Goal: Register for event/course

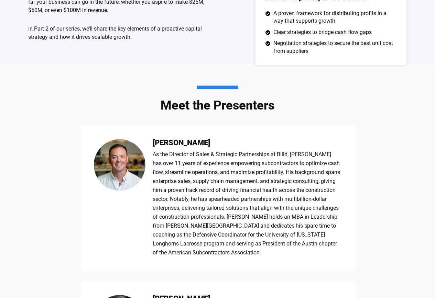
scroll to position [313, 0]
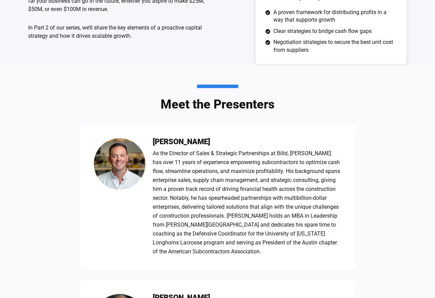
click at [122, 168] on img at bounding box center [120, 165] width 52 height 52
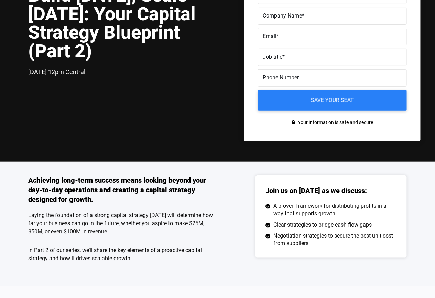
scroll to position [91, 0]
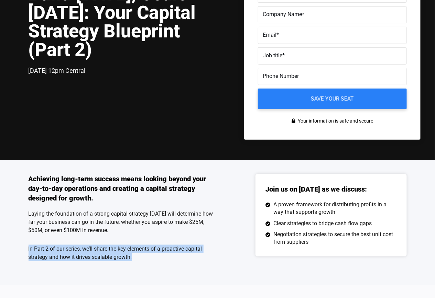
drag, startPoint x: 129, startPoint y: 257, endPoint x: -25, endPoint y: 244, distance: 154.2
copy p "In Part 2 of our series, we’ll share the key elements of a proactive capital st…"
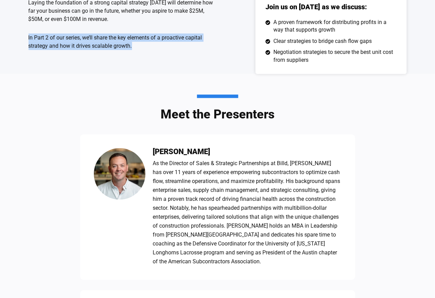
scroll to position [305, 0]
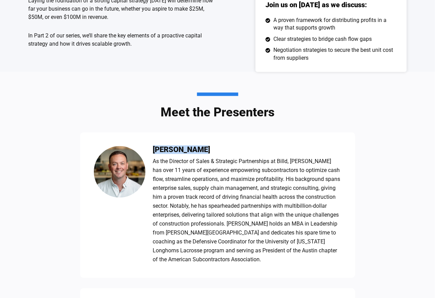
drag, startPoint x: 203, startPoint y: 147, endPoint x: 157, endPoint y: 142, distance: 46.7
click at [157, 142] on div "[PERSON_NAME] As the Director of Sales & Strategic Partnerships at [GEOGRAPHIC_…" at bounding box center [217, 206] width 275 height 146
copy h3 "[PERSON_NAME]"
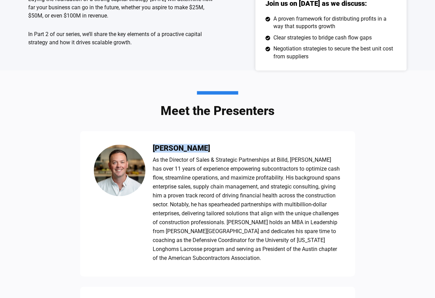
scroll to position [452, 0]
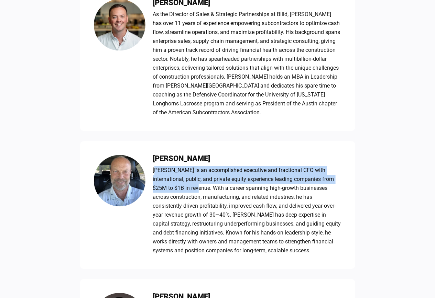
drag, startPoint x: 174, startPoint y: 188, endPoint x: 150, endPoint y: 169, distance: 31.0
click at [150, 169] on div "[PERSON_NAME] [PERSON_NAME] is an accomplished executive and fractional CFO wit…" at bounding box center [217, 205] width 275 height 128
drag, startPoint x: 208, startPoint y: 156, endPoint x: 154, endPoint y: 156, distance: 54.3
click at [154, 156] on h3 "[PERSON_NAME]" at bounding box center [247, 159] width 188 height 8
copy h3 "[PERSON_NAME]"
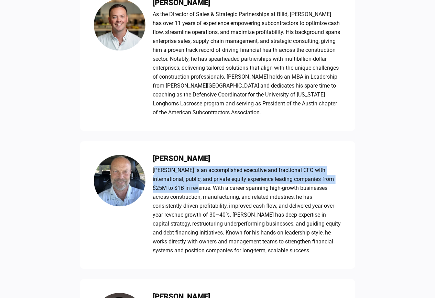
copy h3 "[PERSON_NAME]"
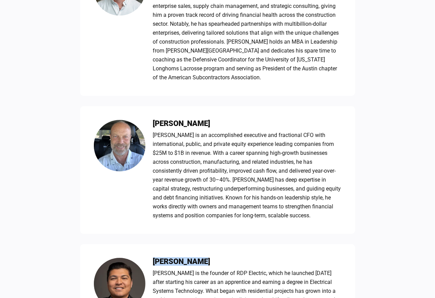
drag, startPoint x: 206, startPoint y: 258, endPoint x: 149, endPoint y: 260, distance: 57.1
click at [149, 260] on div "[PERSON_NAME] [PERSON_NAME] is the founder of RDP Electric, which he launched […" at bounding box center [217, 294] width 275 height 101
copy div "[PERSON_NAME]"
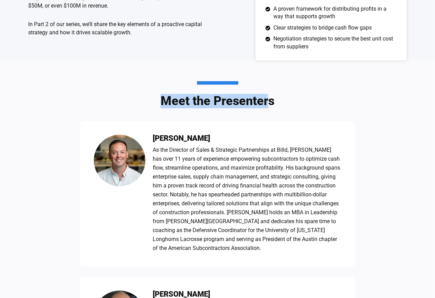
drag, startPoint x: 260, startPoint y: 98, endPoint x: 163, endPoint y: 100, distance: 97.3
click at [163, 100] on h3 "Meet the Presenters" at bounding box center [218, 94] width 114 height 26
copy h3 "Meet the Presenter"
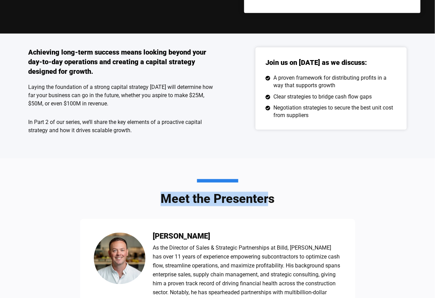
scroll to position [53, 0]
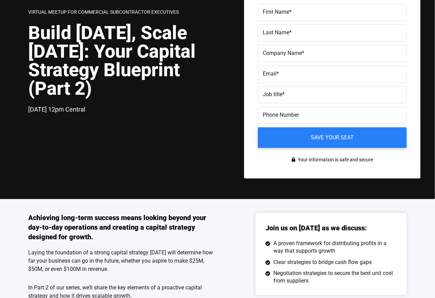
drag, startPoint x: 116, startPoint y: 109, endPoint x: 29, endPoint y: 105, distance: 87.1
click at [29, 105] on div "[DATE] 12pm Central" at bounding box center [123, 110] width 189 height 10
copy span "[DATE] 12pm Central"
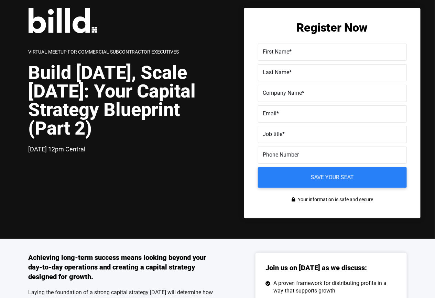
scroll to position [0, 0]
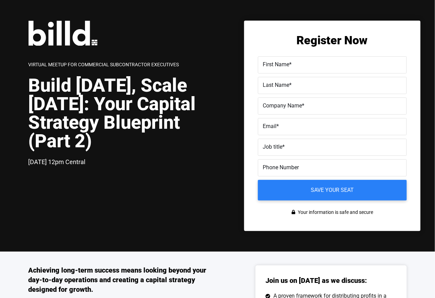
drag, startPoint x: 206, startPoint y: 141, endPoint x: 31, endPoint y: 75, distance: 186.1
click at [31, 76] on h1 "Build [DATE], Scale [DATE]: Your Capital Strategy Blueprint (Part 2)" at bounding box center [123, 113] width 189 height 74
copy h1 "Build [DATE], Scale [DATE]: Your Capital Strategy Blueprint (Part 2)"
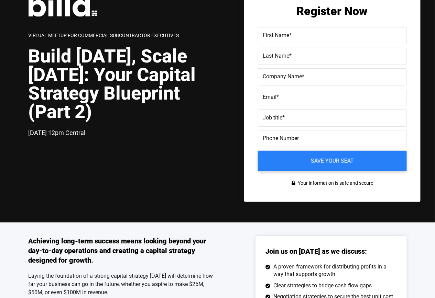
scroll to position [129, 0]
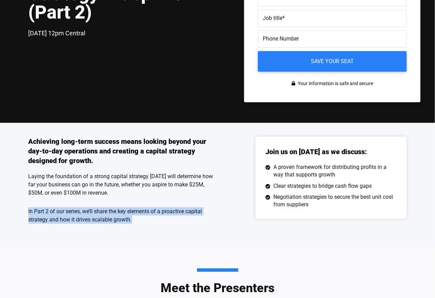
drag, startPoint x: 136, startPoint y: 222, endPoint x: 12, endPoint y: 213, distance: 124.4
click at [12, 213] on div "Achieving long-term success means looking beyond your day-to-day operations and…" at bounding box center [217, 185] width 435 height 125
copy p "In Part 2 of our series, we’ll share the key elements of a proactive capital st…"
